Goal: Check status: Check status

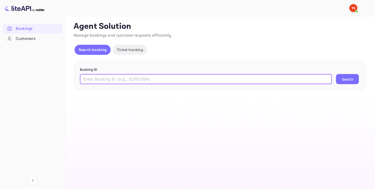
paste input "9363954"
type input "9363954"
click at [353, 81] on button "Search" at bounding box center [347, 79] width 23 height 10
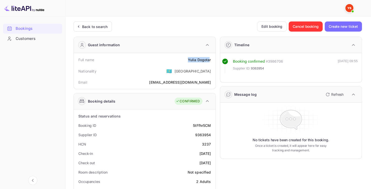
drag, startPoint x: 187, startPoint y: 58, endPoint x: 210, endPoint y: 58, distance: 22.9
click at [210, 58] on div "Full name [PERSON_NAME]" at bounding box center [145, 59] width 138 height 9
click at [204, 60] on div "Yulia Dogotar" at bounding box center [199, 59] width 23 height 5
drag, startPoint x: 188, startPoint y: 59, endPoint x: 213, endPoint y: 58, distance: 25.0
click at [213, 58] on div "Full name [PERSON_NAME]" at bounding box center [145, 59] width 138 height 9
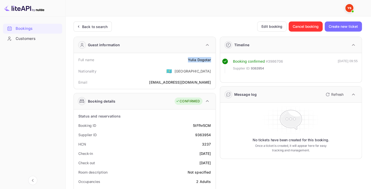
copy div "Yulia Dogotar"
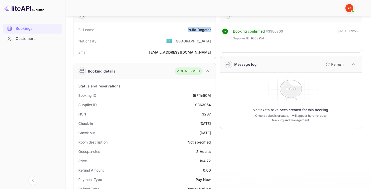
scroll to position [76, 0]
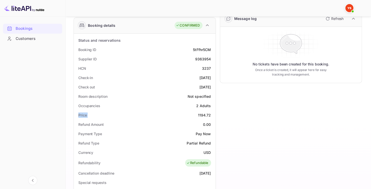
drag, startPoint x: 198, startPoint y: 115, endPoint x: 214, endPoint y: 109, distance: 17.1
click at [214, 109] on div "Status and reservations Booking ID 5tFfhr5CM Supplier ID 9363954 HCN 3237 Check…" at bounding box center [145, 173] width 138 height 274
click at [204, 115] on div "1194.72" at bounding box center [204, 114] width 13 height 5
drag, startPoint x: 197, startPoint y: 115, endPoint x: 213, endPoint y: 114, distance: 15.1
click at [213, 114] on div "Price 1194.72" at bounding box center [145, 114] width 138 height 9
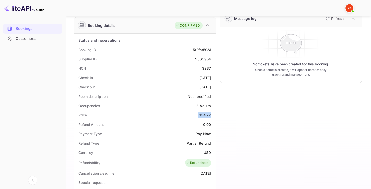
copy div "1194.72"
